Goal: Use online tool/utility: Utilize a website feature to perform a specific function

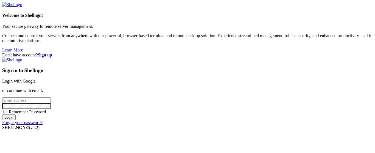
click at [222, 60] on div "Sign in to Shellngn Login with Google or continue with email: Remember Password…" at bounding box center [187, 90] width 370 height 67
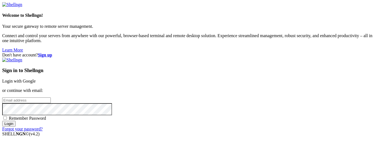
click at [36, 78] on link "Login with Google" at bounding box center [18, 80] width 33 height 5
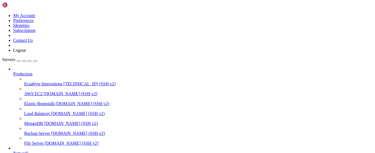
click at [63, 81] on span "[TECHNICAL_ID] (SSH v2)" at bounding box center [89, 83] width 52 height 5
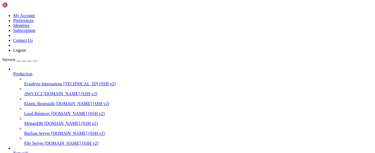
drag, startPoint x: 109, startPoint y: 337, endPoint x: 102, endPoint y: 341, distance: 7.5
drag, startPoint x: 96, startPoint y: 343, endPoint x: 182, endPoint y: 256, distance: 122.4
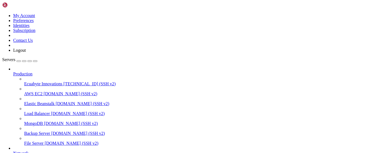
drag, startPoint x: 55, startPoint y: 325, endPoint x: 29, endPoint y: 333, distance: 27.6
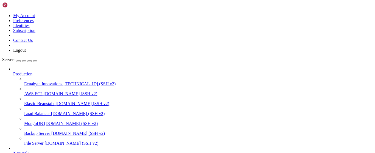
drag, startPoint x: 74, startPoint y: 344, endPoint x: 67, endPoint y: 348, distance: 7.6
drag, startPoint x: 79, startPoint y: 356, endPoint x: 67, endPoint y: 355, distance: 11.8
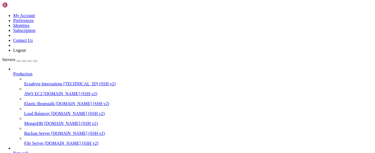
drag, startPoint x: 80, startPoint y: 418, endPoint x: 3, endPoint y: 308, distance: 134.2
copy div "lore@ips9001972:/dolo/sita-cons# adipi +e seddo.ei tempo: incidid utla: ‘+e’ Do…"
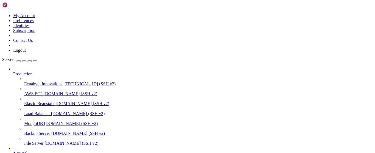
drag, startPoint x: 71, startPoint y: 382, endPoint x: 62, endPoint y: 382, distance: 9.3
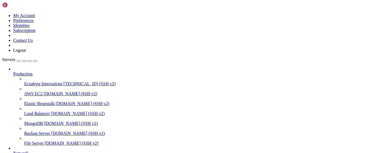
scroll to position [0, 0]
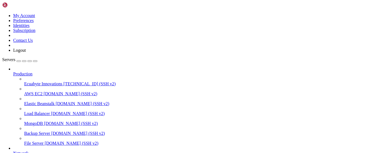
drag, startPoint x: 52, startPoint y: 336, endPoint x: 44, endPoint y: 337, distance: 8.0
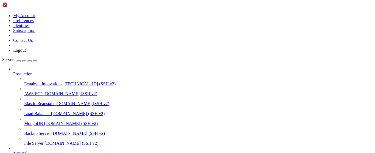
drag, startPoint x: 50, startPoint y: 378, endPoint x: 148, endPoint y: 321, distance: 113.3
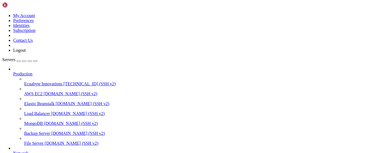
drag, startPoint x: 19, startPoint y: 402, endPoint x: 59, endPoint y: 402, distance: 39.8
copy x-row "[URL][DOMAIN_NAME]"
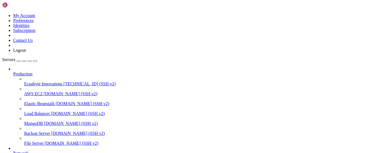
drag, startPoint x: 116, startPoint y: 421, endPoint x: 5, endPoint y: 344, distance: 135.6
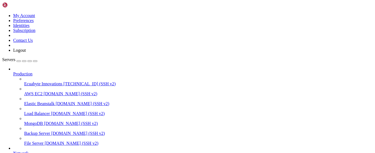
copy div "[+] Running 2/2 ✔ Container matrix-server-db-1 Running 0.0s ✔ Container matrix-…"
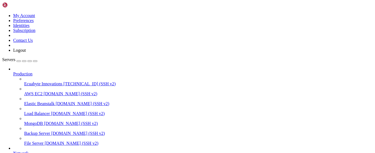
drag, startPoint x: 4, startPoint y: 321, endPoint x: 13, endPoint y: 359, distance: 38.8
drag, startPoint x: 4, startPoint y: 324, endPoint x: 7, endPoint y: 337, distance: 13.6
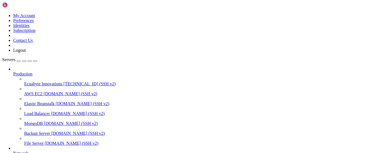
drag, startPoint x: 5, startPoint y: 323, endPoint x: 10, endPoint y: 360, distance: 37.4
copy div "server { root /var/www/html; server_name [DOMAIN_NAME]; location / { proxy_pass…"
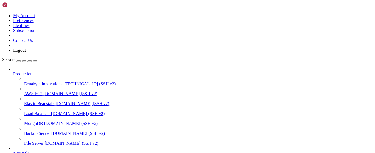
drag, startPoint x: 81, startPoint y: 351, endPoint x: 75, endPoint y: 351, distance: 6.6
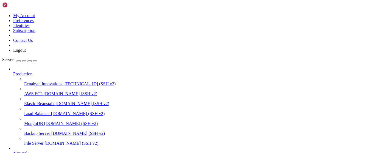
drag, startPoint x: 17, startPoint y: 348, endPoint x: 173, endPoint y: 348, distance: 156.1
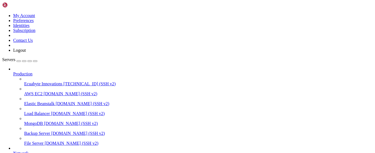
copy x-row "340 ln -s /etc/nginx/sites-available/[DOMAIN_NAME] /etc/nginx/sites-enabled/"
drag, startPoint x: 189, startPoint y: 327, endPoint x: 95, endPoint y: 352, distance: 96.7
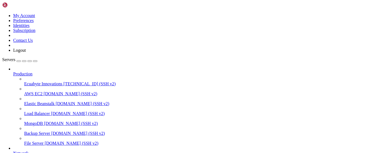
drag, startPoint x: 83, startPoint y: 355, endPoint x: 74, endPoint y: 355, distance: 8.8
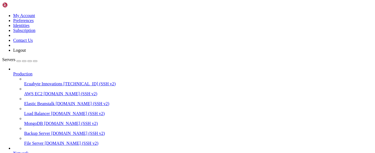
scroll to position [35, 0]
drag, startPoint x: 64, startPoint y: 340, endPoint x: 41, endPoint y: 343, distance: 23.7
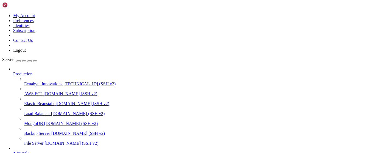
drag, startPoint x: 165, startPoint y: 379, endPoint x: 143, endPoint y: 385, distance: 22.4
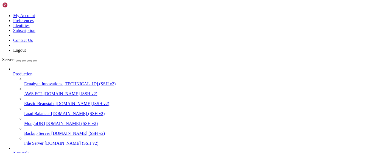
drag, startPoint x: 81, startPoint y: 422, endPoint x: 5, endPoint y: 311, distance: 134.8
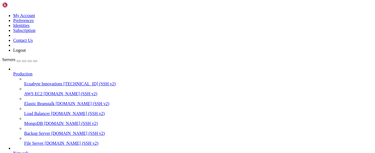
drag, startPoint x: 5, startPoint y: 309, endPoint x: 63, endPoint y: 422, distance: 126.6
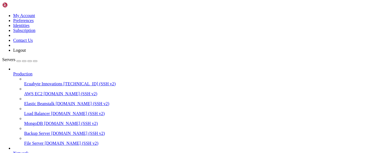
copy div "lor@ips5962970:/dolo/sita-cons# ./adipi.el 📦 Seddoeius temporincidid ut Laboree…"
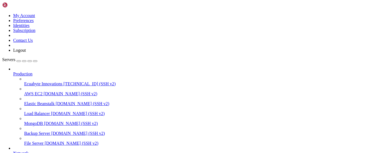
scroll to position [0, 0]
drag, startPoint x: 66, startPoint y: 360, endPoint x: 55, endPoint y: 343, distance: 20.3
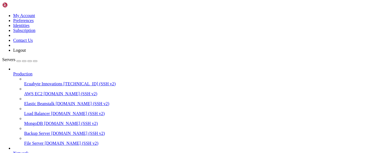
scroll to position [6, 1]
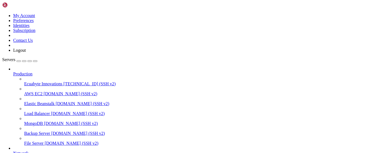
drag, startPoint x: 57, startPoint y: 423, endPoint x: 4, endPoint y: 321, distance: 115.1
copy div "#!/bin/bash echo " 🦆 Iniciando setup automático de Matrix PUBLICO en [DOMAIN_NA…"
